Goal: Navigation & Orientation: Find specific page/section

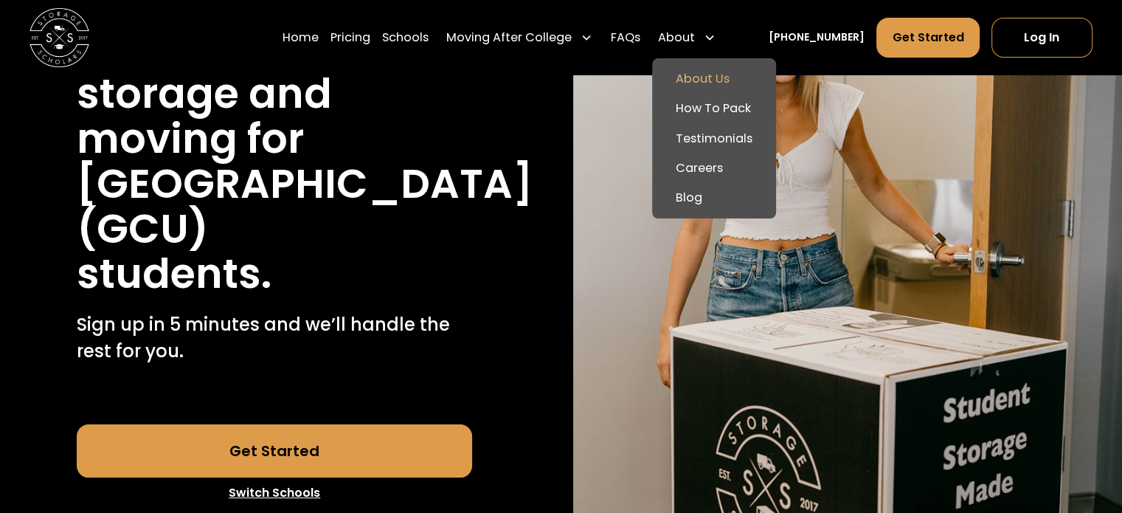
click at [722, 79] on link "About Us" at bounding box center [714, 79] width 112 height 30
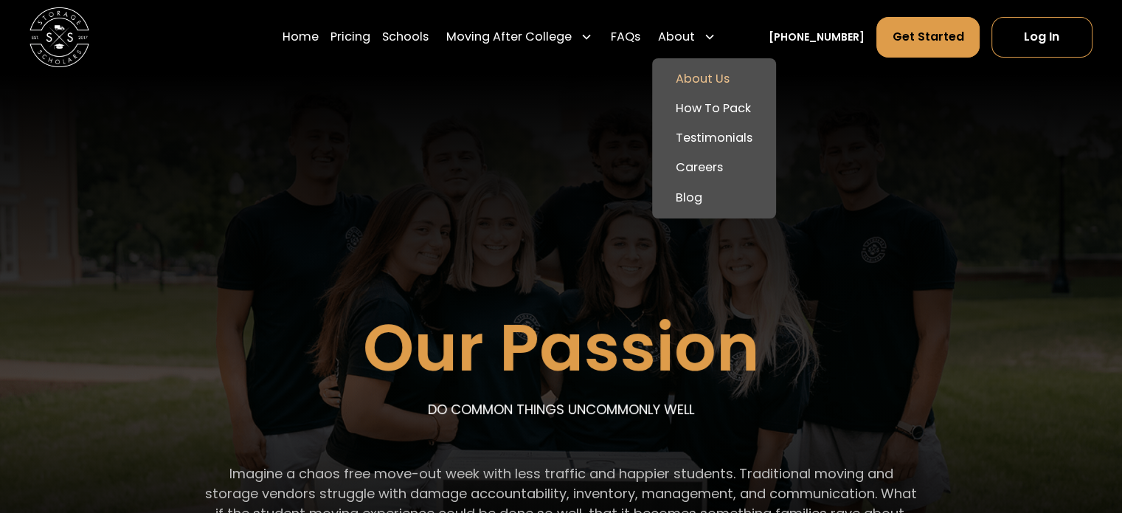
click at [694, 32] on div "About" at bounding box center [676, 37] width 37 height 18
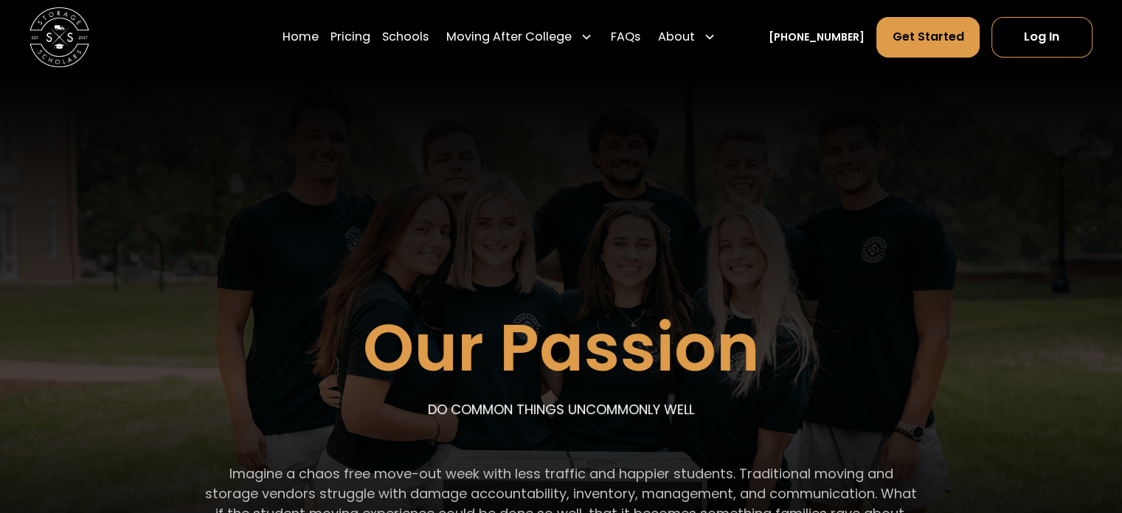
click at [694, 32] on div "About" at bounding box center [676, 37] width 37 height 18
click at [238, 179] on div "Our Passion DO COMMON THINGS UNCOMMONLY WELL Imagine a chaos free move-out week…" at bounding box center [561, 357] width 1010 height 564
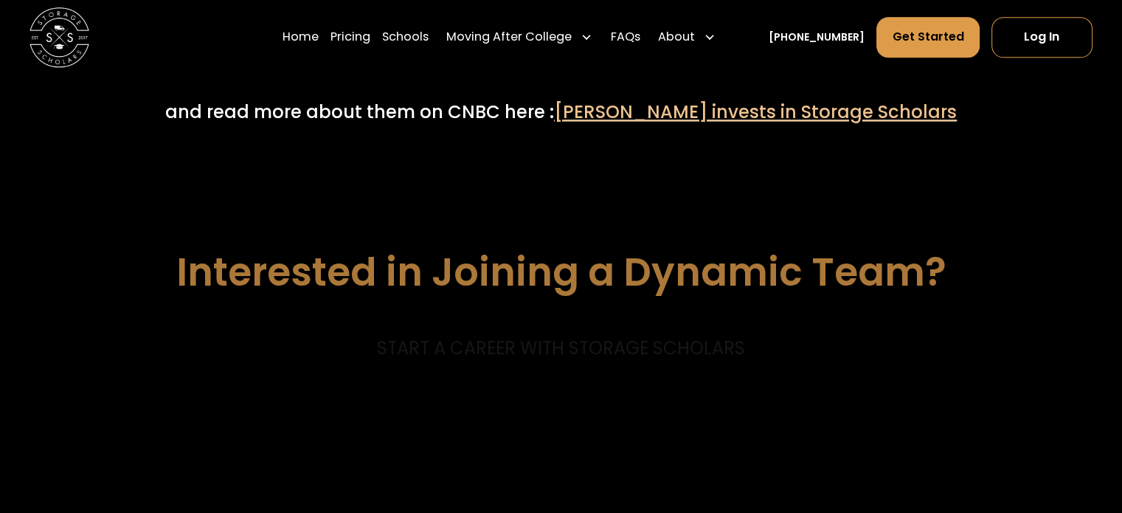
scroll to position [8084, 0]
